Goal: Information Seeking & Learning: Learn about a topic

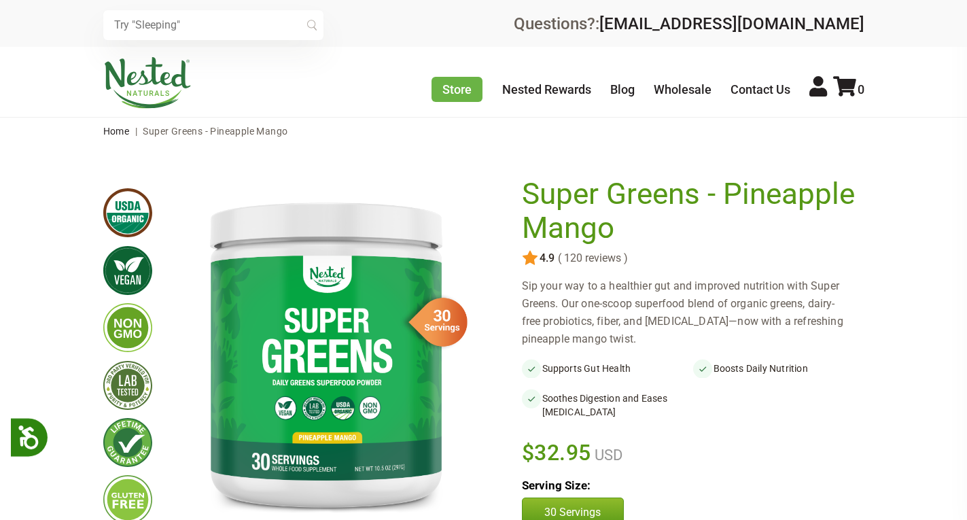
scroll to position [82, 0]
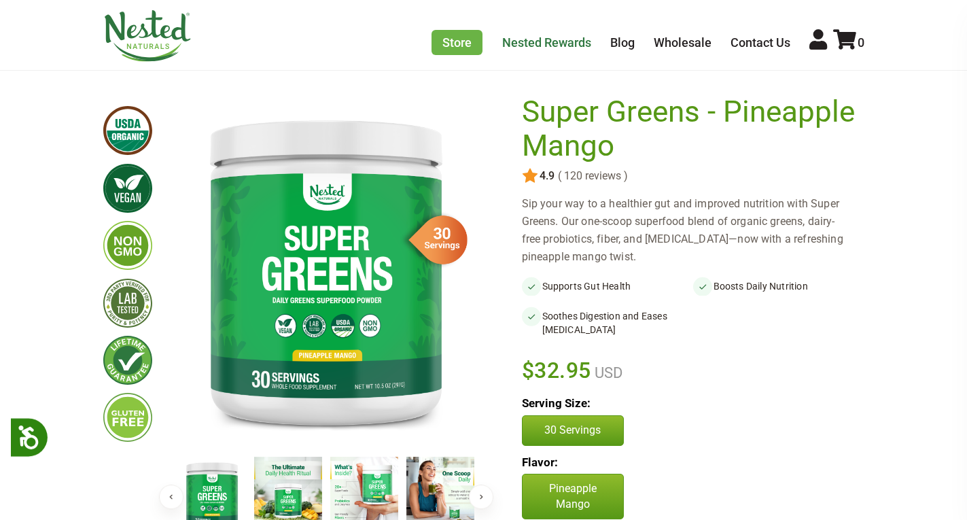
click at [518, 39] on link "Nested Rewards" at bounding box center [546, 42] width 89 height 14
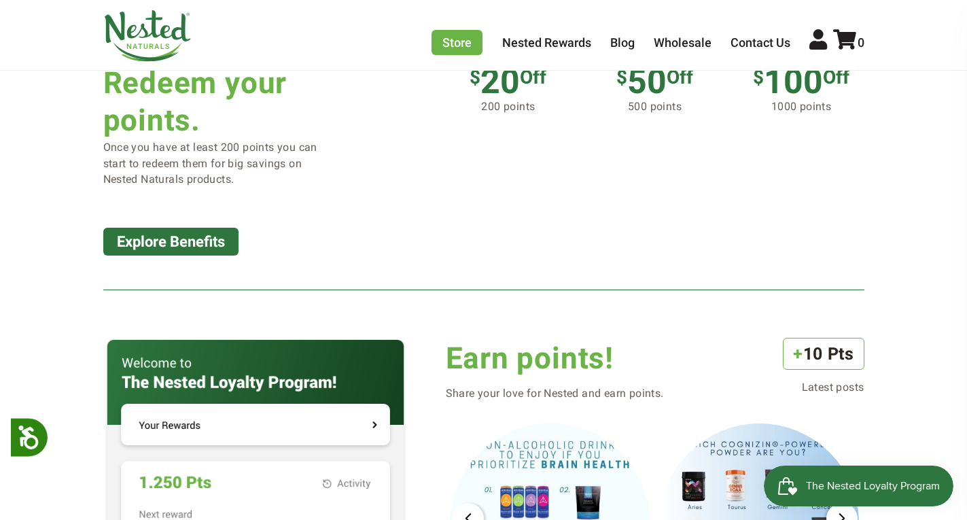
scroll to position [1397, 0]
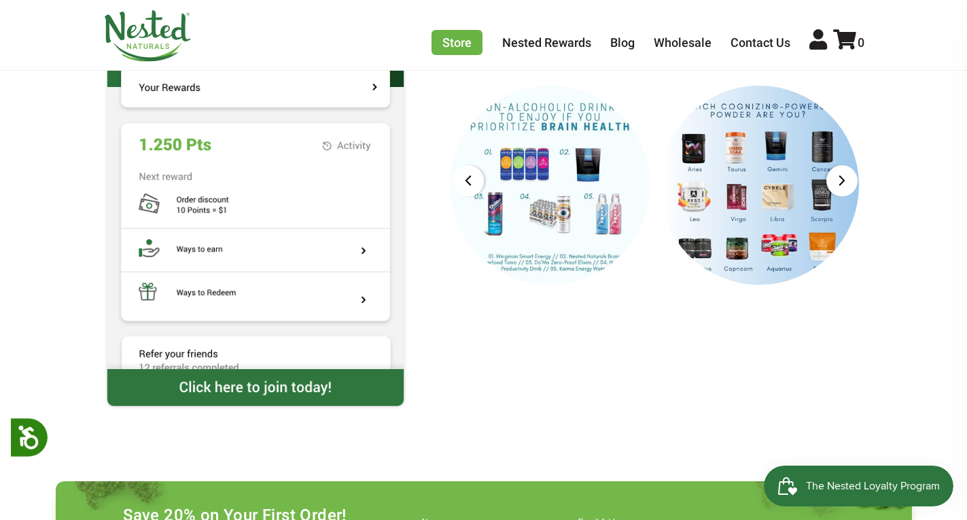
click at [197, 82] on img at bounding box center [255, 184] width 304 height 369
